Goal: Check status: Check status

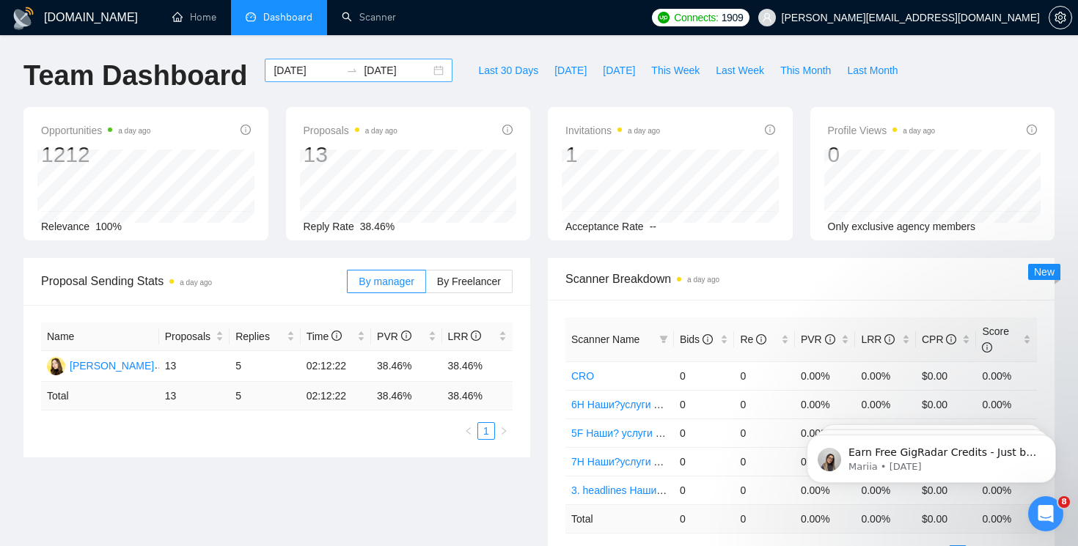
click at [436, 70] on div "[DATE] [DATE]" at bounding box center [359, 70] width 188 height 23
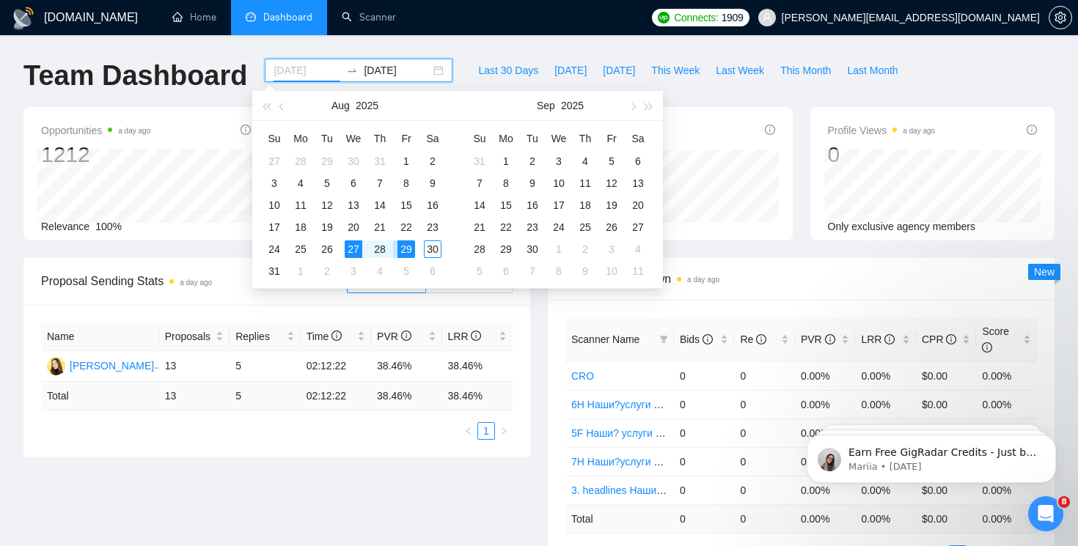
type input "[DATE]"
click at [358, 251] on div "27" at bounding box center [354, 250] width 18 height 18
type input "[DATE]"
click at [426, 252] on div "30" at bounding box center [433, 250] width 18 height 18
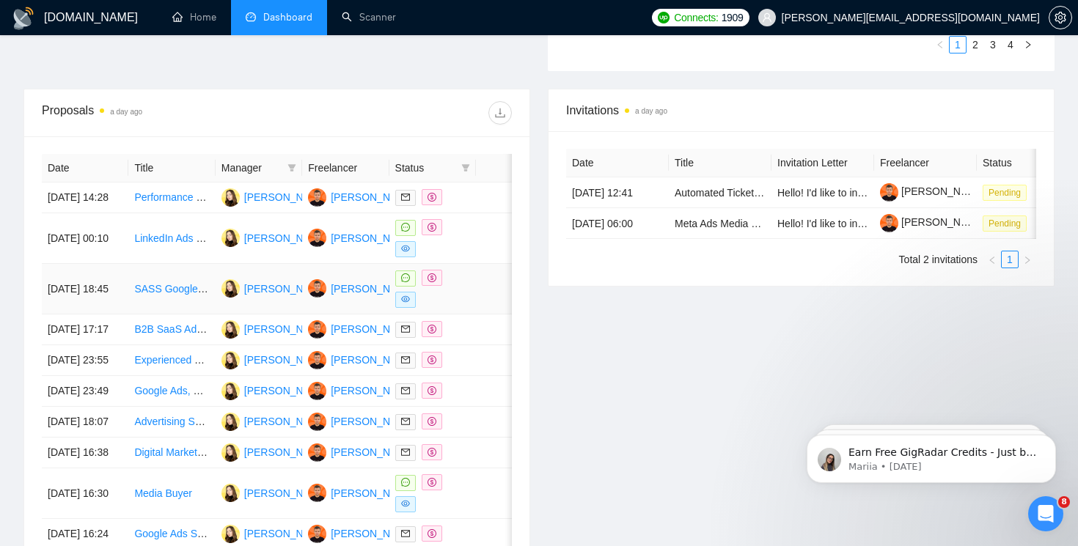
scroll to position [529, 0]
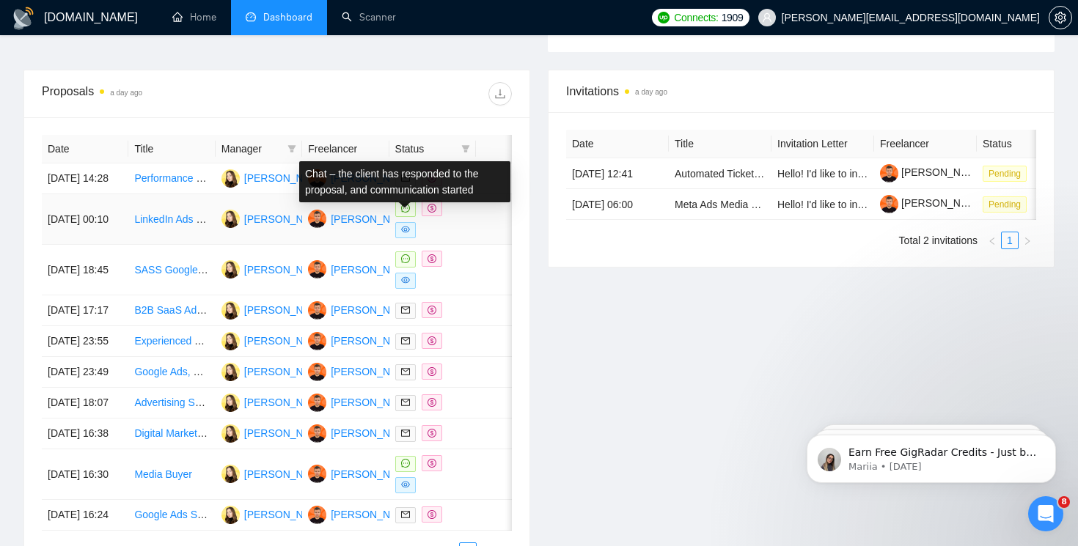
click at [402, 213] on icon "message" at bounding box center [405, 208] width 9 height 9
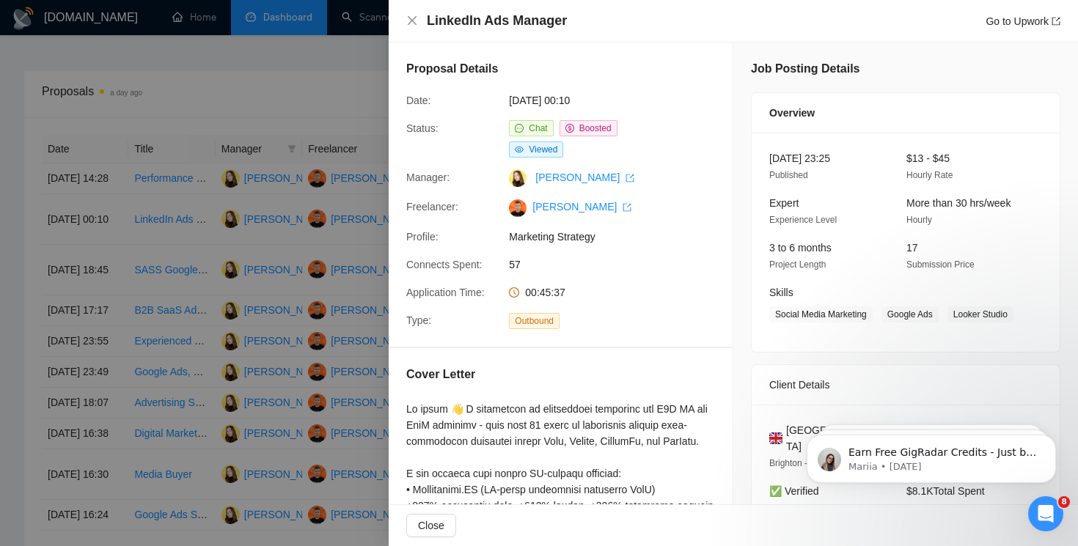
click at [413, 26] on div "LinkedIn Ads Manager Go to Upwork" at bounding box center [733, 21] width 654 height 18
click at [409, 19] on icon "close" at bounding box center [412, 21] width 12 height 12
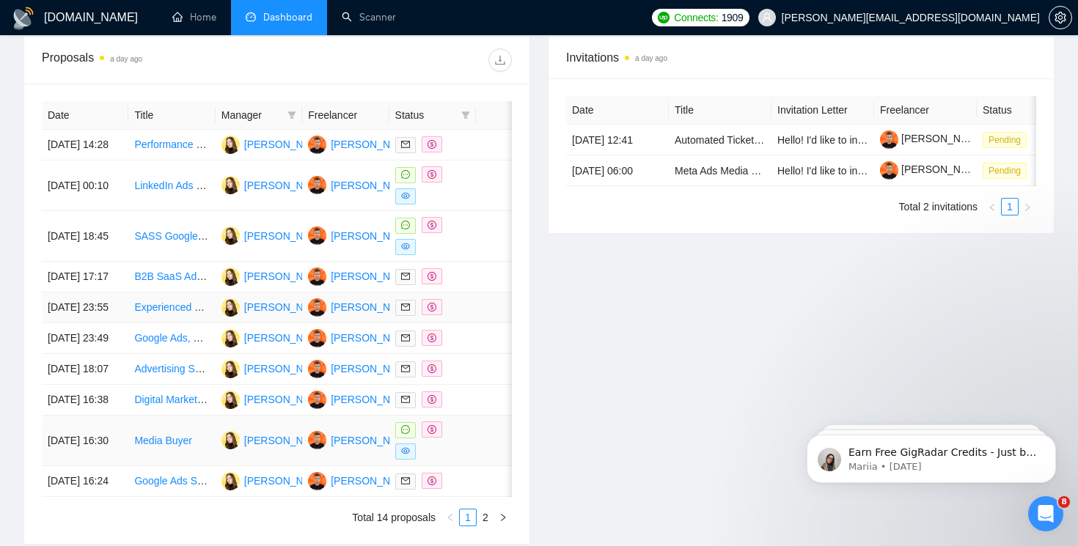
scroll to position [579, 0]
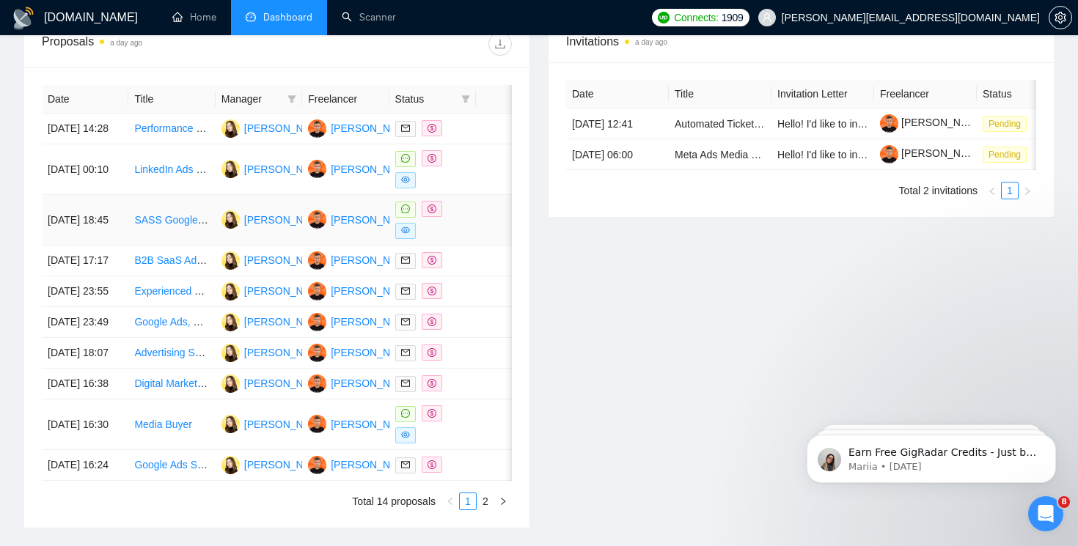
click at [405, 234] on icon "eye" at bounding box center [405, 230] width 9 height 7
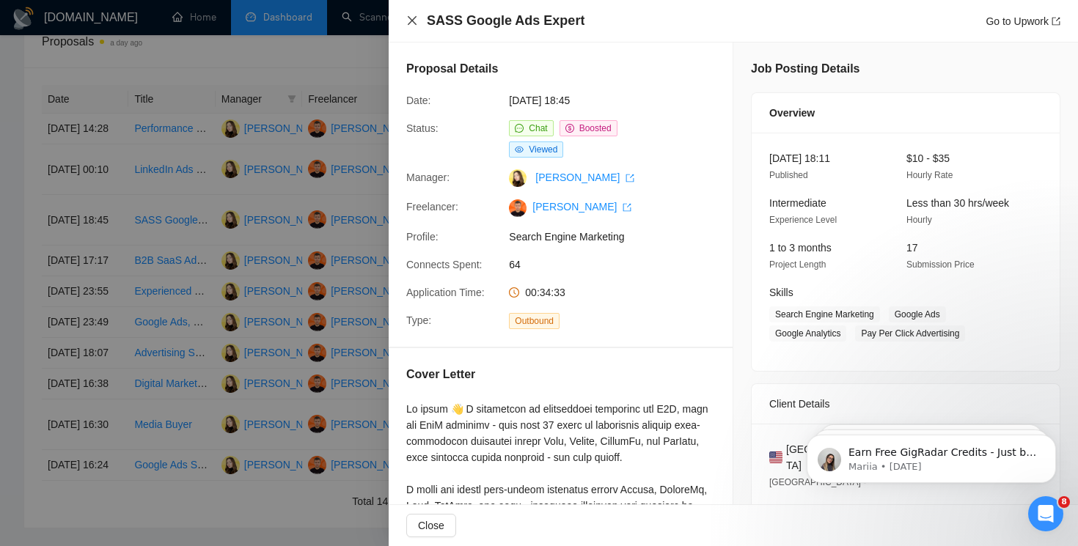
click at [410, 21] on icon "close" at bounding box center [412, 21] width 12 height 12
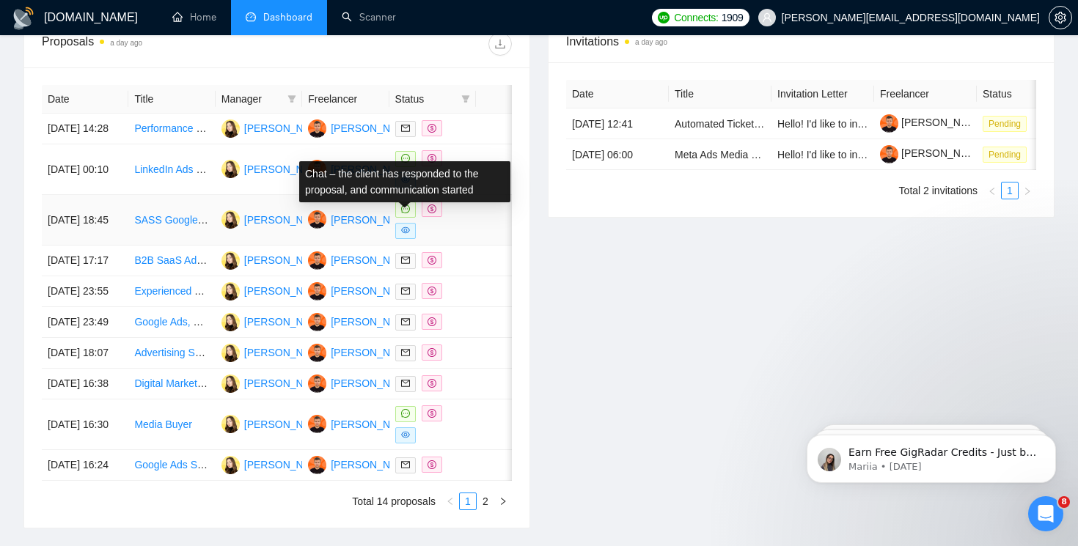
click at [405, 213] on icon "message" at bounding box center [405, 209] width 9 height 9
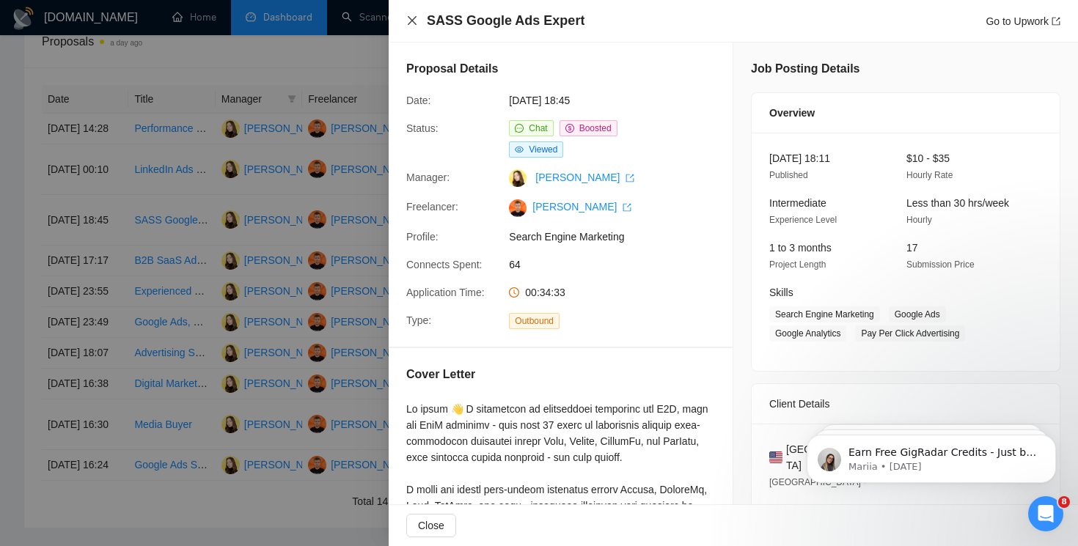
click at [410, 21] on icon "close" at bounding box center [412, 21] width 12 height 12
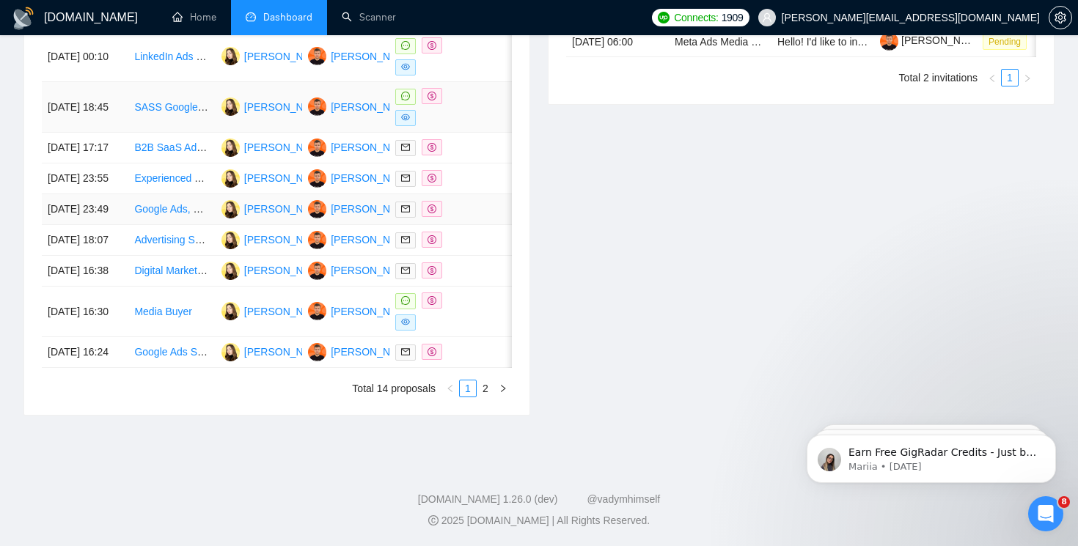
scroll to position [748, 0]
click at [406, 331] on div at bounding box center [432, 312] width 75 height 38
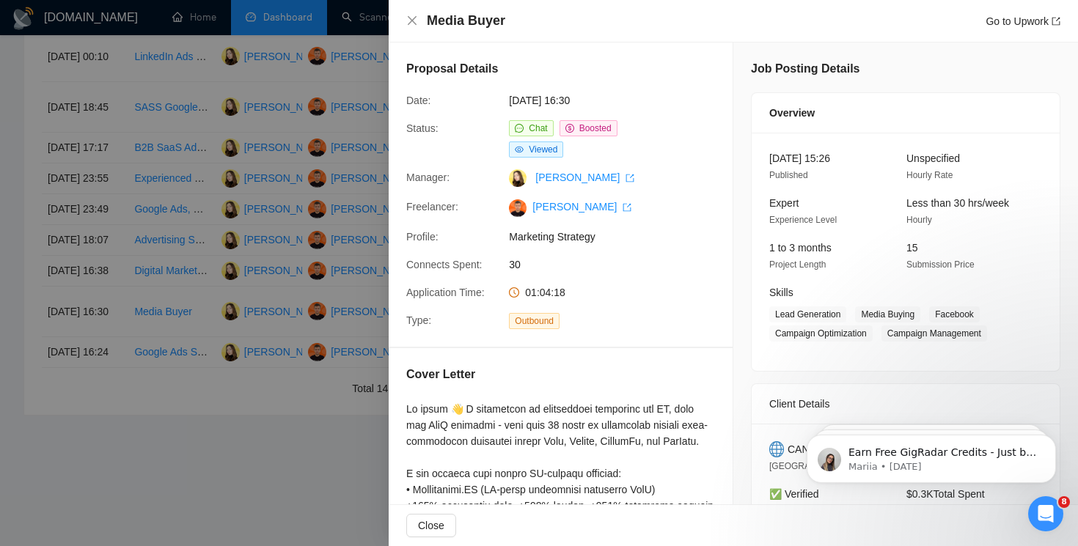
scroll to position [172, 0]
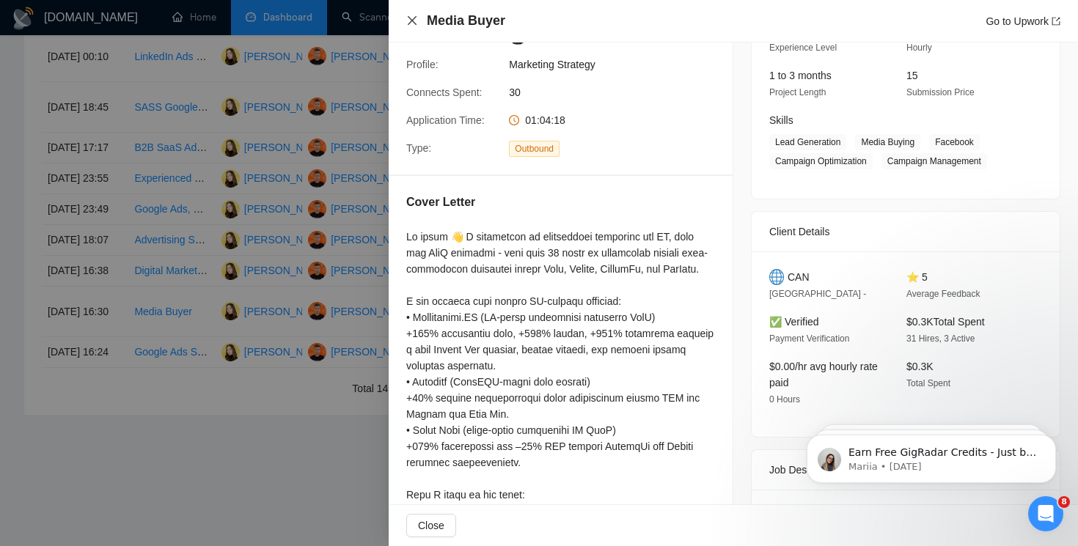
click at [411, 16] on icon "close" at bounding box center [412, 21] width 12 height 12
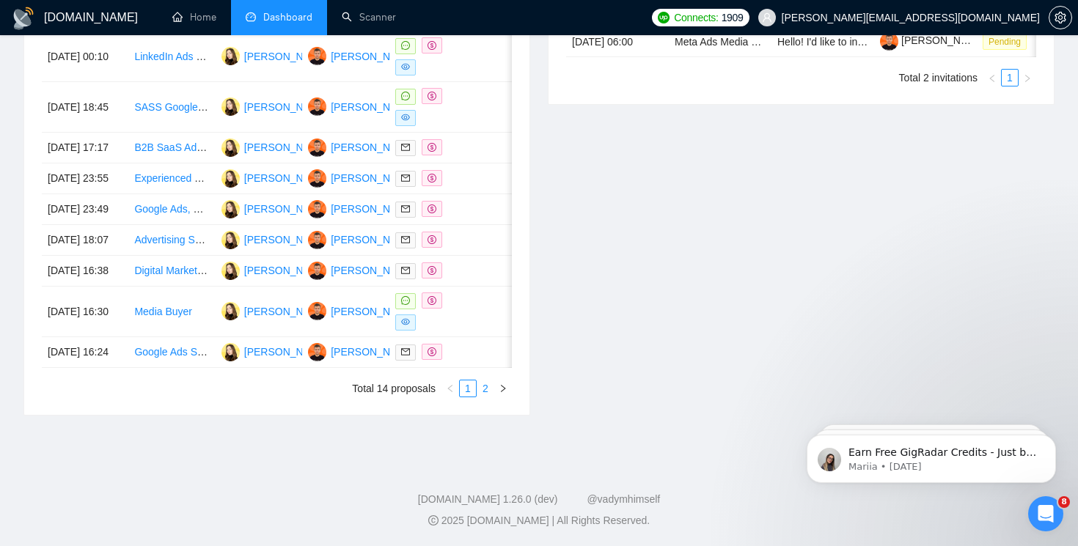
click at [484, 397] on li "2" at bounding box center [486, 389] width 18 height 18
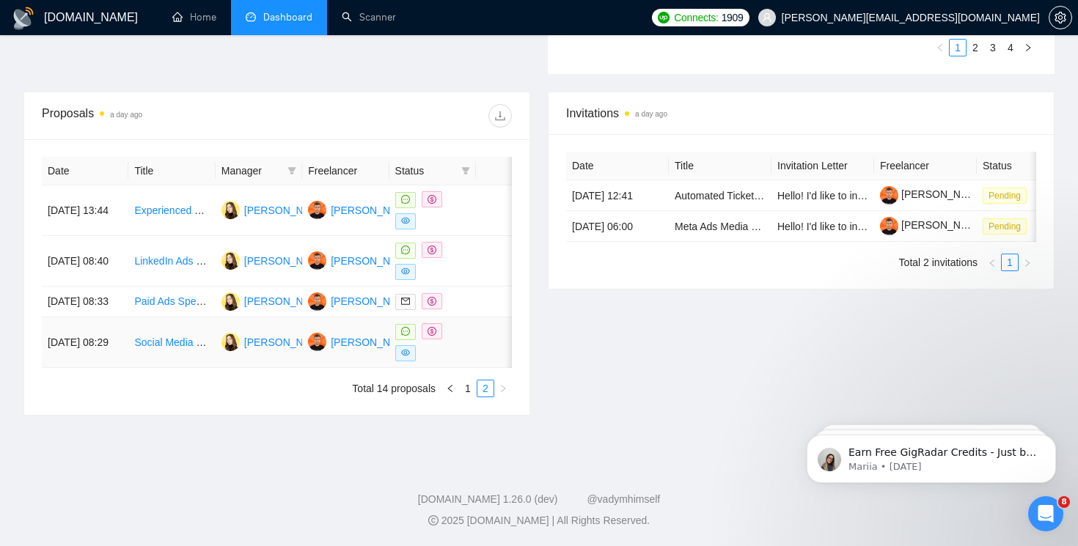
scroll to position [519, 0]
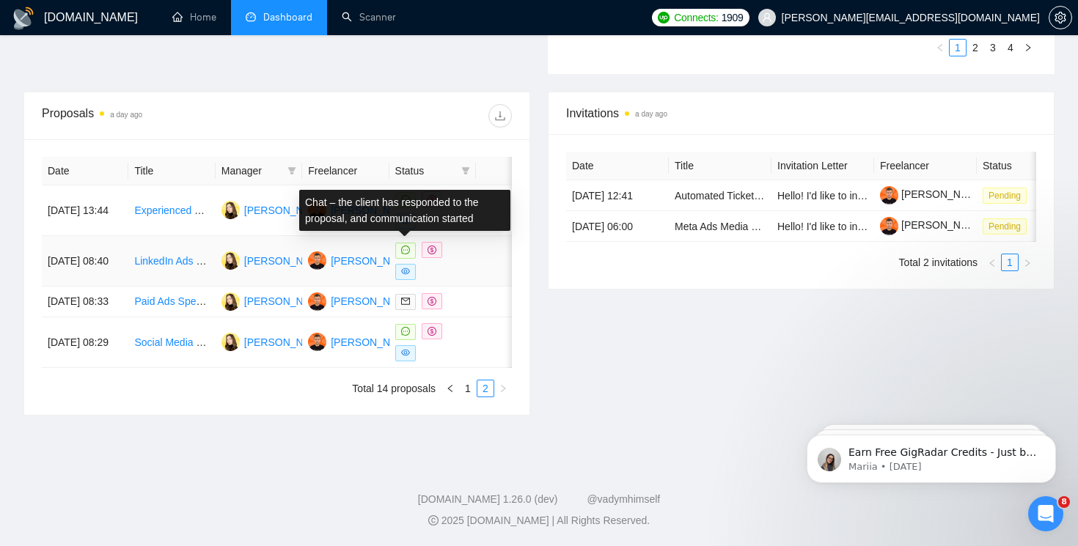
click at [408, 210] on div "Chat – the client has responded to the proposal, and communication started" at bounding box center [404, 210] width 211 height 41
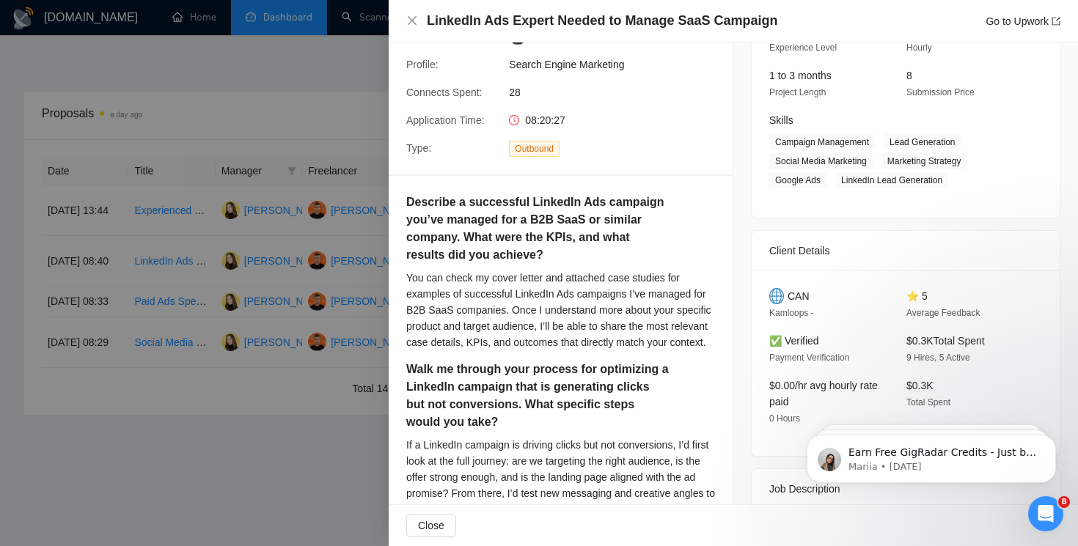
scroll to position [111, 0]
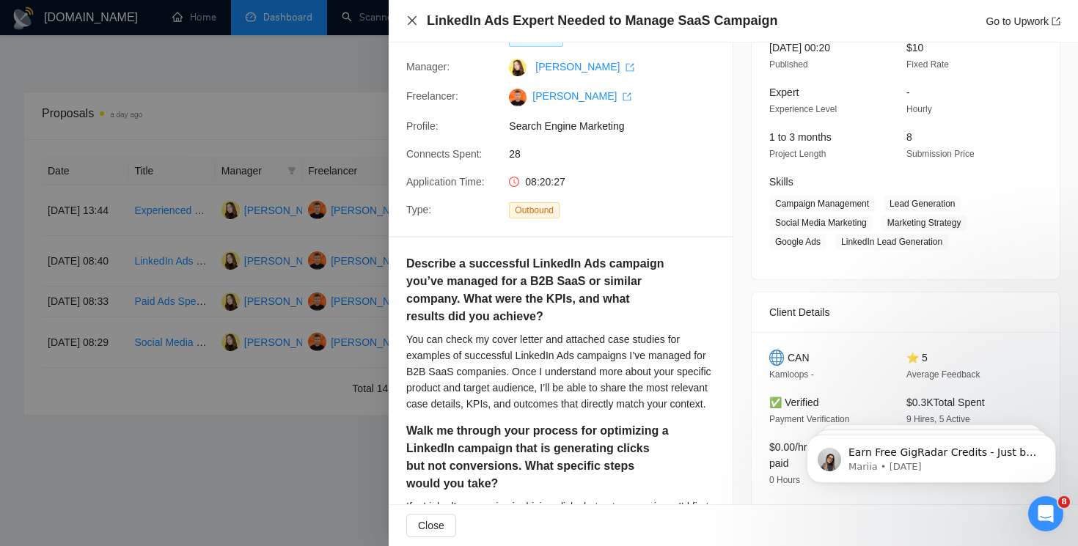
click at [411, 19] on icon "close" at bounding box center [412, 21] width 12 height 12
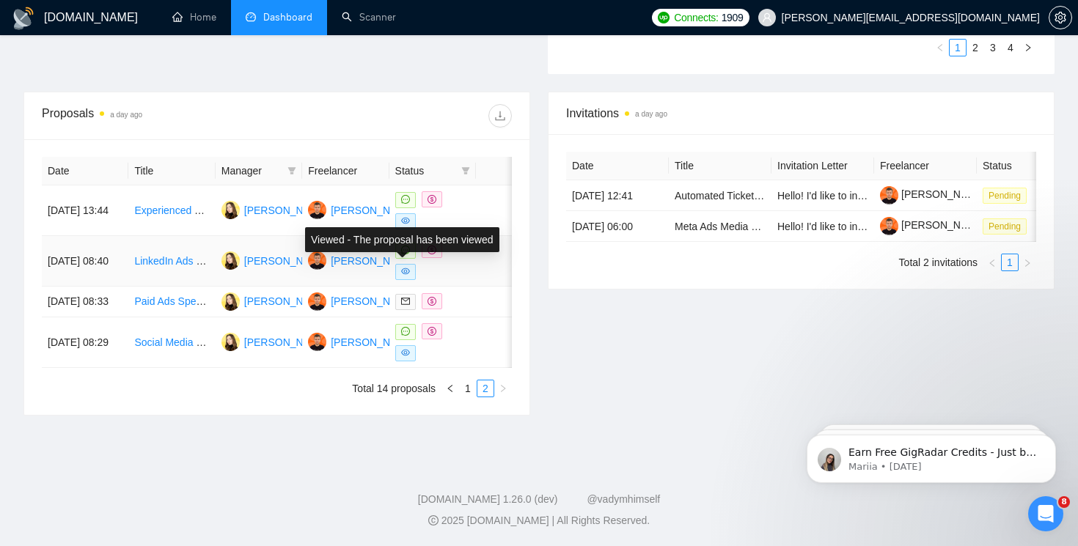
click at [408, 267] on icon "eye" at bounding box center [405, 271] width 9 height 9
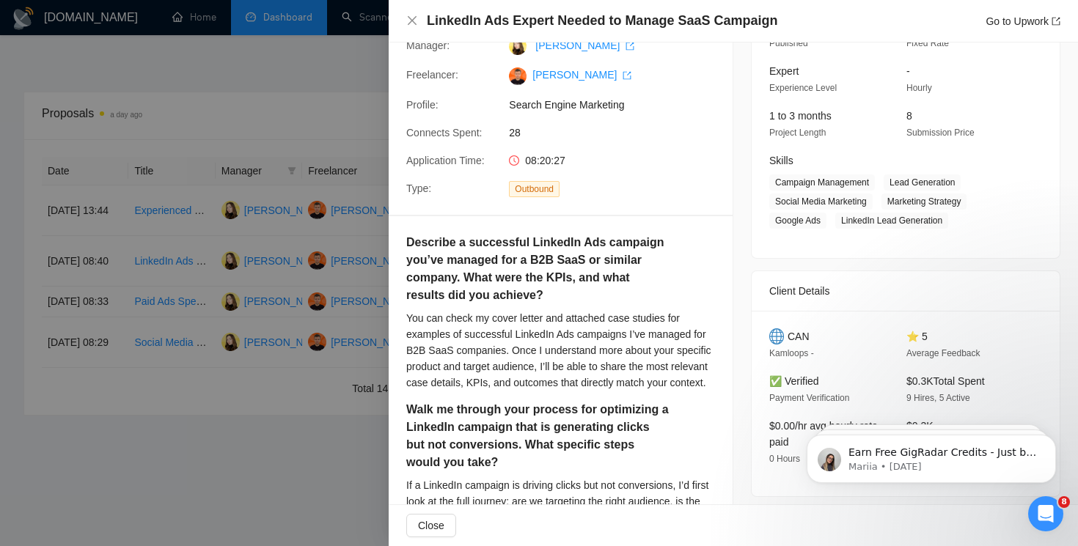
scroll to position [154, 0]
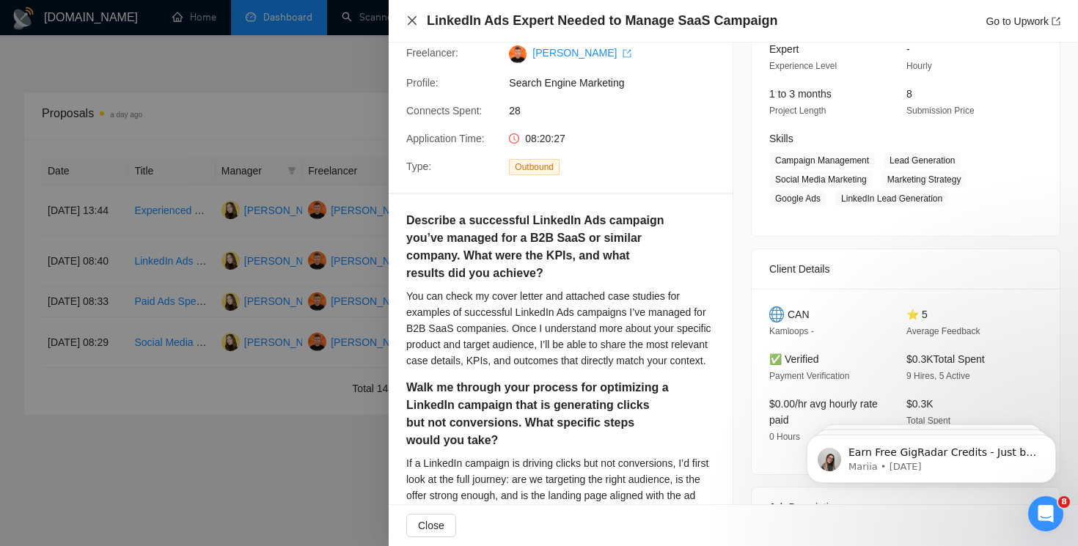
click at [410, 15] on icon "close" at bounding box center [412, 21] width 12 height 12
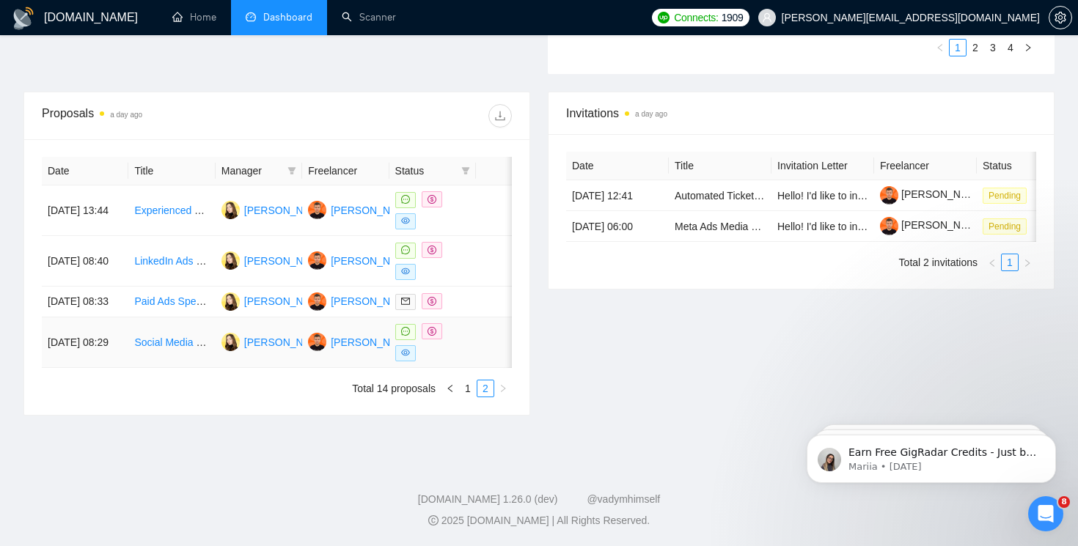
click at [408, 352] on icon "eye" at bounding box center [405, 353] width 9 height 7
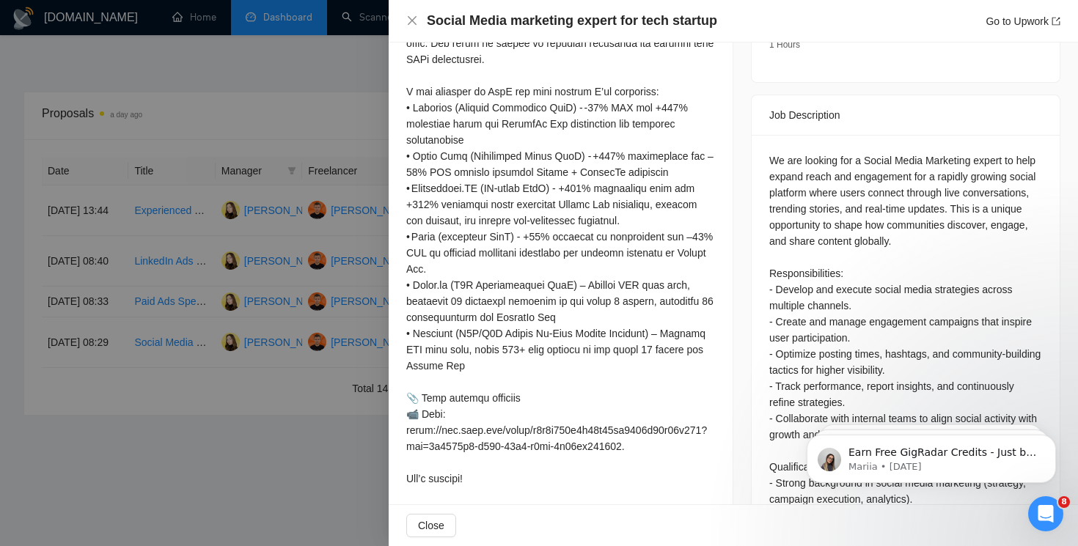
scroll to position [651, 0]
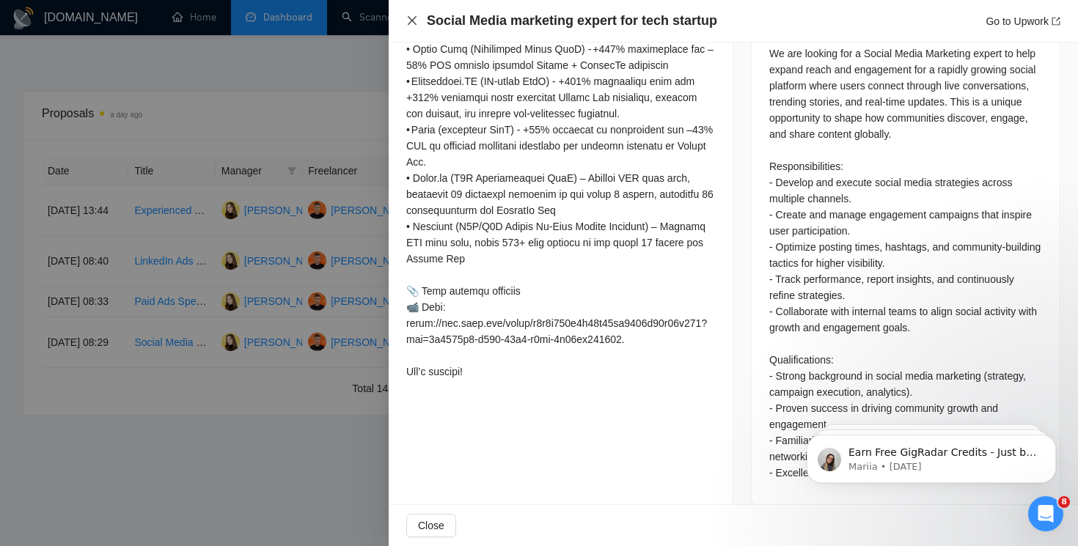
click at [409, 20] on icon "close" at bounding box center [412, 21] width 12 height 12
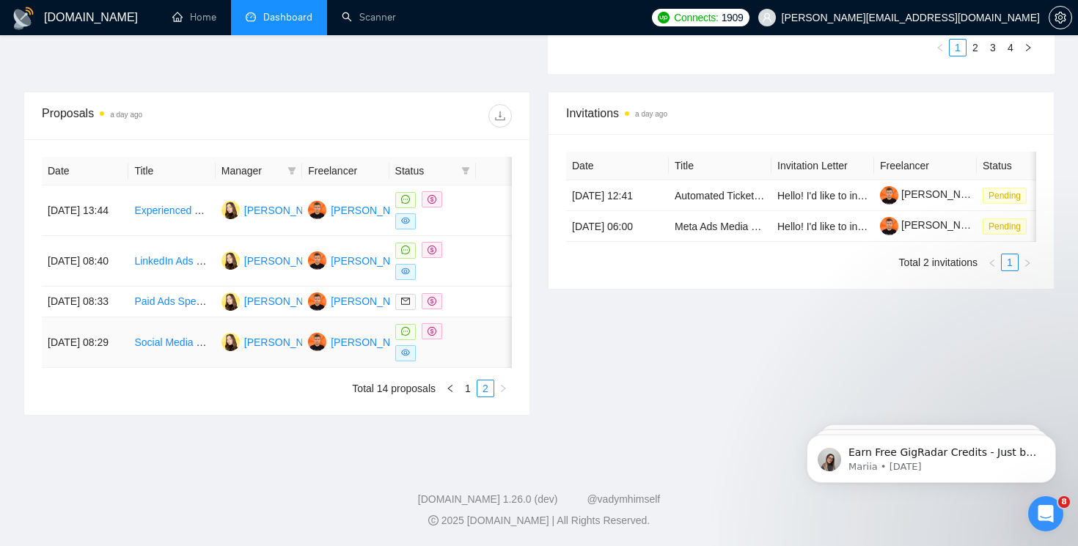
click at [406, 333] on icon "message" at bounding box center [405, 331] width 9 height 9
